Goal: Find specific page/section: Find specific page/section

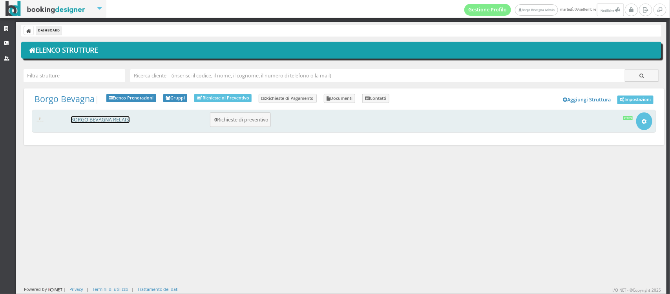
click at [96, 117] on link "BORGO BEVAGNA RELAIS" at bounding box center [100, 119] width 58 height 7
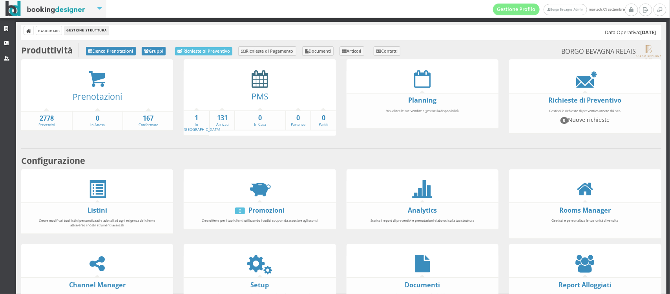
drag, startPoint x: 243, startPoint y: 84, endPoint x: 254, endPoint y: 79, distance: 11.8
click at [254, 79] on div at bounding box center [260, 79] width 152 height 18
click at [254, 79] on icon at bounding box center [260, 79] width 16 height 18
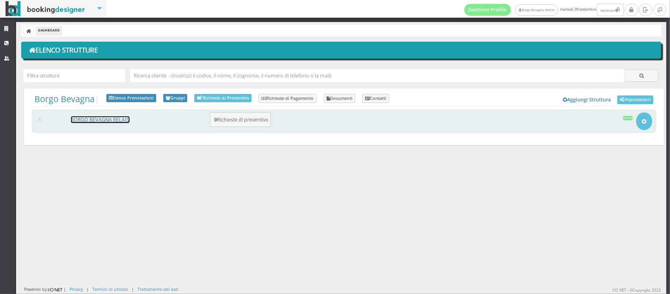
click at [95, 118] on link "BORGO BEVAGNA RELAIS" at bounding box center [100, 119] width 58 height 7
click at [102, 116] on link "BORGO BEVAGNA RELAIS" at bounding box center [100, 119] width 58 height 7
click at [86, 119] on link "BORGO BEVAGNA RELAIS" at bounding box center [100, 119] width 58 height 7
click at [110, 116] on div "BORGO BEVAGNA RELAIS 0 Richieste di preventivo Apri Setup e Impostazioni Attiva" at bounding box center [344, 121] width 624 height 23
